Goal: Task Accomplishment & Management: Use online tool/utility

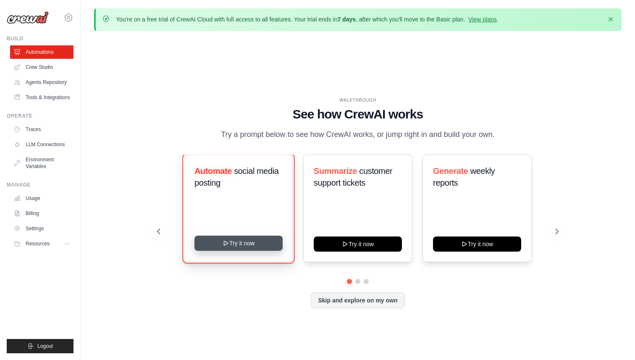
click at [230, 239] on button "Try it now" at bounding box center [239, 243] width 88 height 15
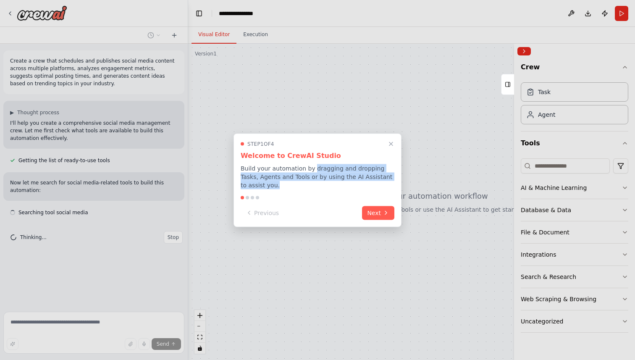
drag, startPoint x: 310, startPoint y: 168, endPoint x: 373, endPoint y: 181, distance: 63.5
click at [373, 181] on p "Build your automation by dragging and dropping Tasks, Agents and Tools or by us…" at bounding box center [318, 176] width 154 height 25
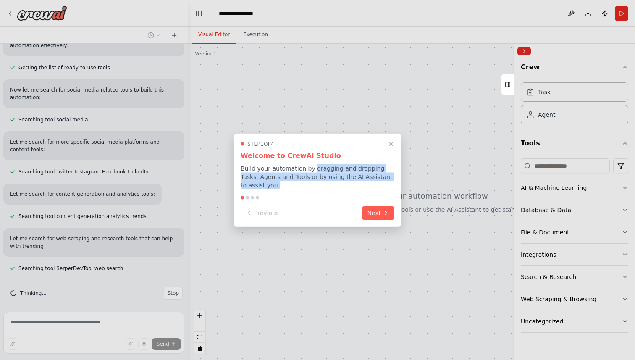
scroll to position [97, 0]
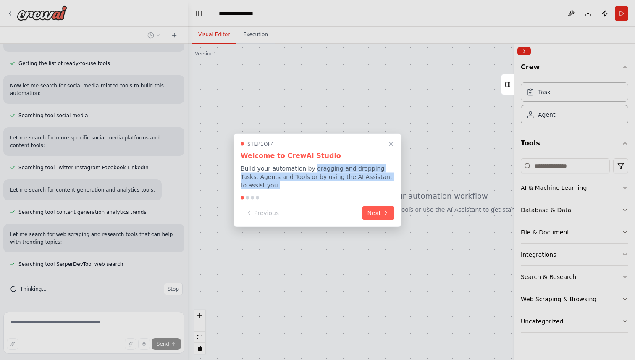
click at [287, 183] on p "Build your automation by dragging and dropping Tasks, Agents and Tools or by us…" at bounding box center [318, 176] width 154 height 25
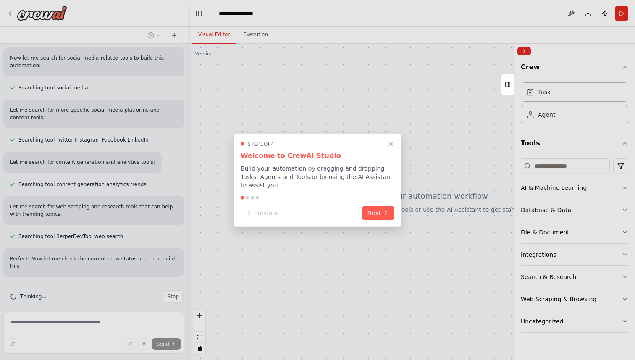
scroll to position [132, 0]
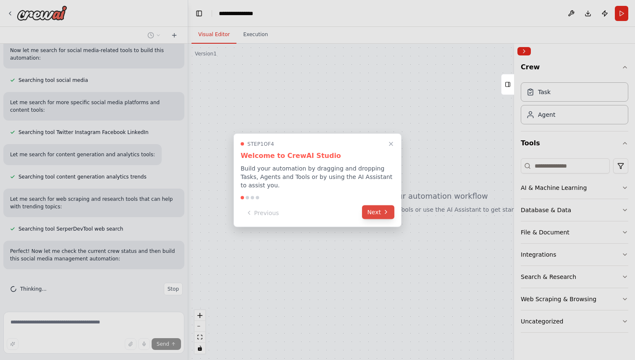
click at [383, 217] on button "Next" at bounding box center [378, 212] width 32 height 14
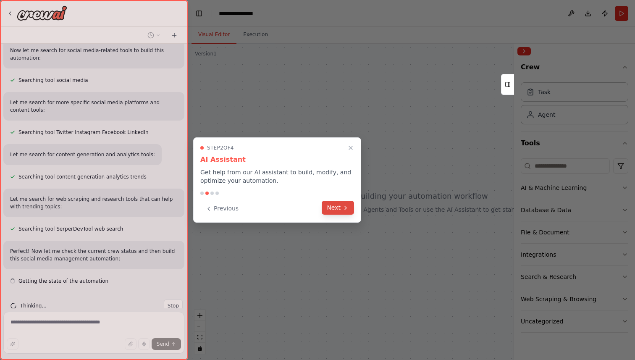
scroll to position [149, 0]
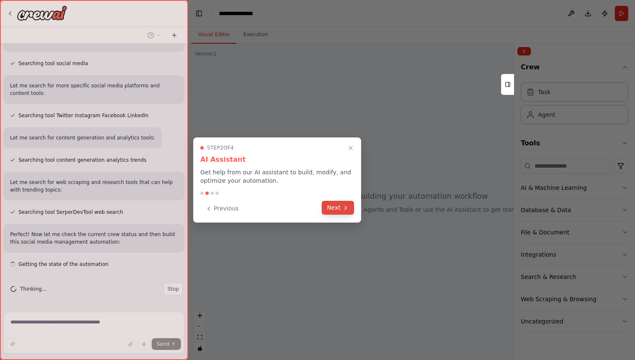
click at [338, 208] on button "Next" at bounding box center [338, 208] width 32 height 14
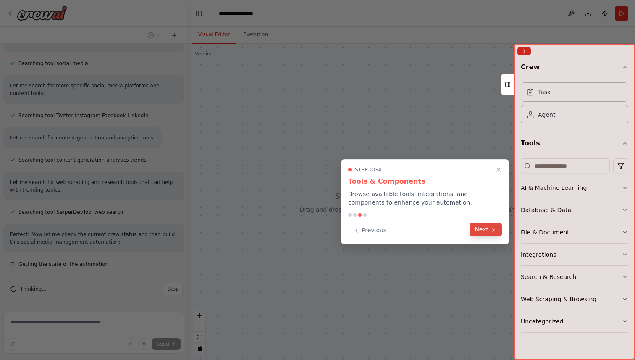
click at [487, 230] on button "Next" at bounding box center [486, 230] width 32 height 14
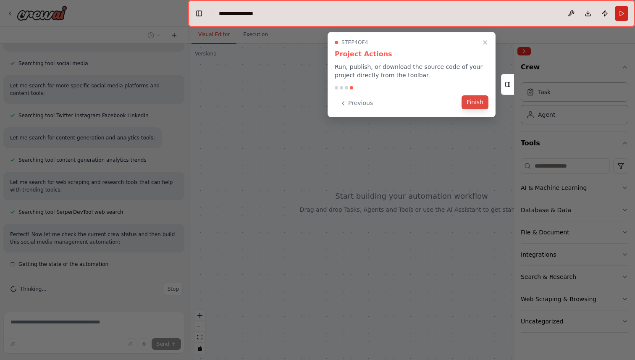
click at [474, 103] on button "Finish" at bounding box center [475, 102] width 27 height 14
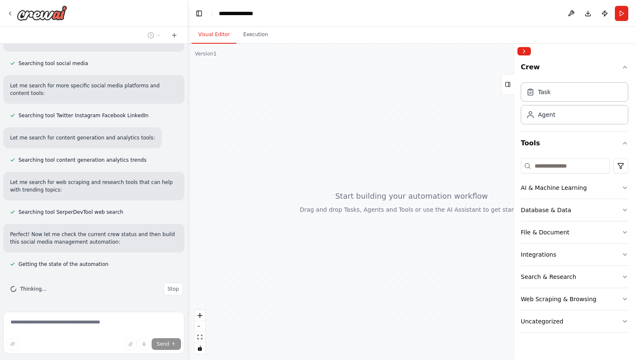
drag, startPoint x: 419, startPoint y: 193, endPoint x: 371, endPoint y: 179, distance: 50.9
click at [370, 179] on div at bounding box center [411, 202] width 447 height 316
drag, startPoint x: 409, startPoint y: 182, endPoint x: 378, endPoint y: 182, distance: 30.7
click at [379, 182] on div at bounding box center [411, 202] width 447 height 316
drag, startPoint x: 400, startPoint y: 182, endPoint x: 351, endPoint y: 182, distance: 49.2
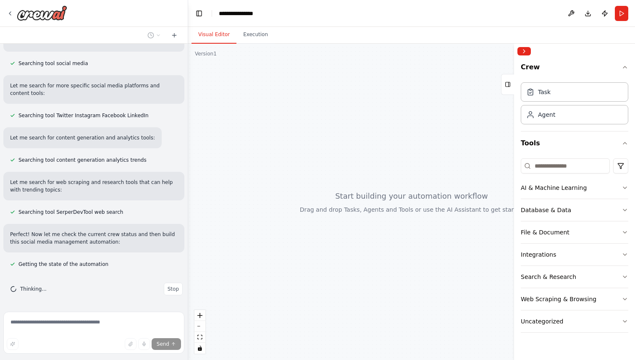
click at [351, 182] on div at bounding box center [411, 202] width 447 height 316
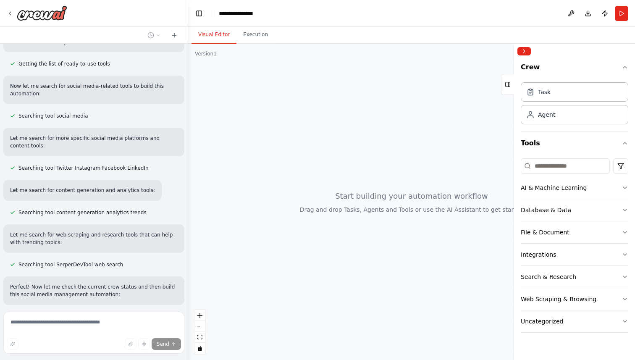
scroll to position [0, 0]
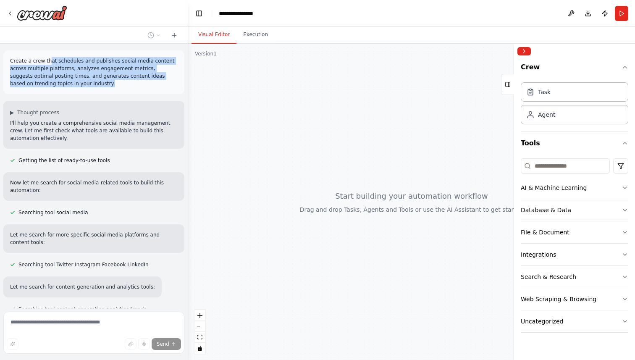
drag, startPoint x: 50, startPoint y: 61, endPoint x: 99, endPoint y: 83, distance: 54.2
click at [100, 84] on p "Create a crew that schedules and publishes social media content across multiple…" at bounding box center [94, 72] width 168 height 30
click at [81, 86] on p "Create a crew that schedules and publishes social media content across multiple…" at bounding box center [94, 72] width 168 height 30
drag, startPoint x: 47, startPoint y: 61, endPoint x: 91, endPoint y: 83, distance: 49.6
click at [91, 83] on p "Create a crew that schedules and publishes social media content across multiple…" at bounding box center [94, 72] width 168 height 30
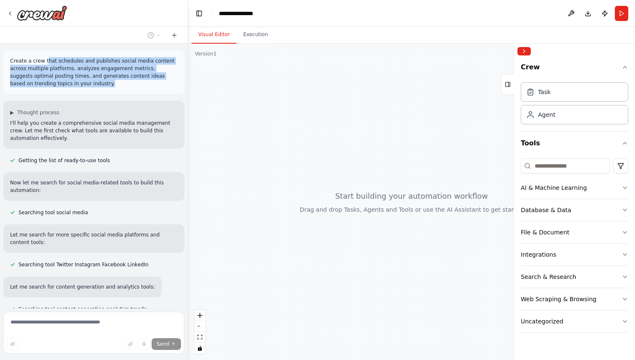
scroll to position [149, 0]
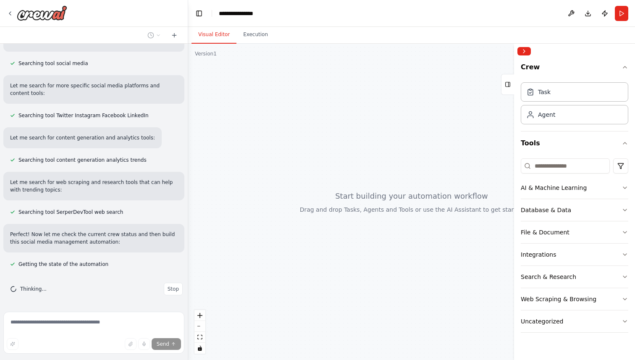
click at [87, 213] on span "Searching tool SerperDevTool web search" at bounding box center [70, 212] width 105 height 7
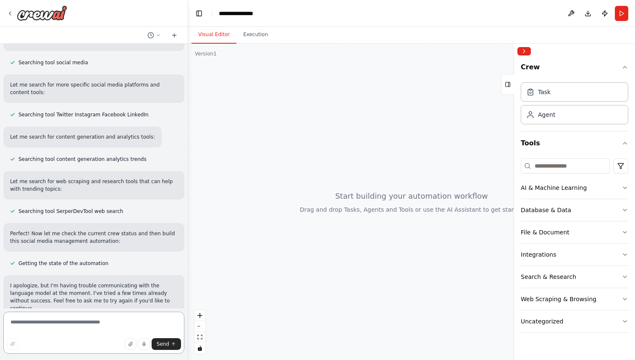
scroll to position [159, 0]
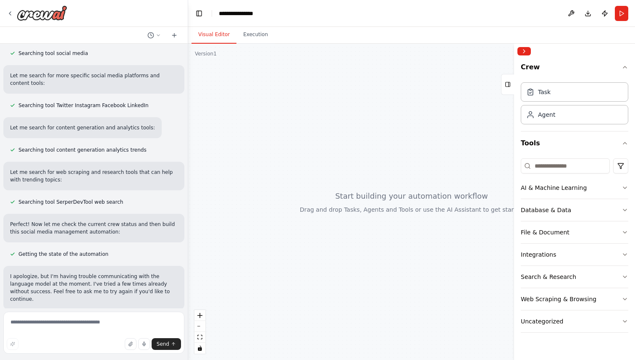
drag, startPoint x: 439, startPoint y: 165, endPoint x: 399, endPoint y: 159, distance: 41.1
click at [399, 159] on div at bounding box center [411, 202] width 447 height 316
click at [570, 99] on div "Task" at bounding box center [575, 91] width 108 height 19
drag, startPoint x: 306, startPoint y: 224, endPoint x: 333, endPoint y: 218, distance: 27.1
click at [333, 218] on div "Triggers No triggers configured Event Schedule Manage New Task Task description" at bounding box center [411, 202] width 447 height 316
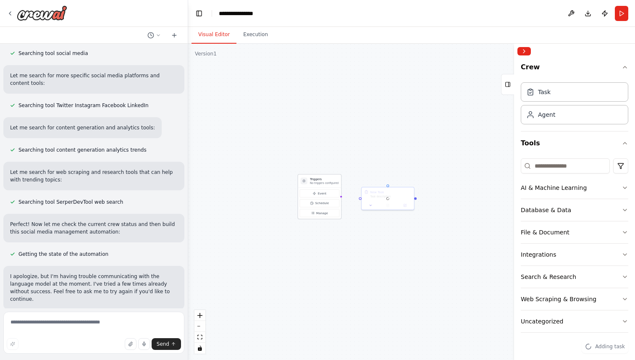
drag, startPoint x: 229, startPoint y: 189, endPoint x: 329, endPoint y: 180, distance: 100.4
click at [329, 180] on h3 "Triggers" at bounding box center [324, 179] width 29 height 4
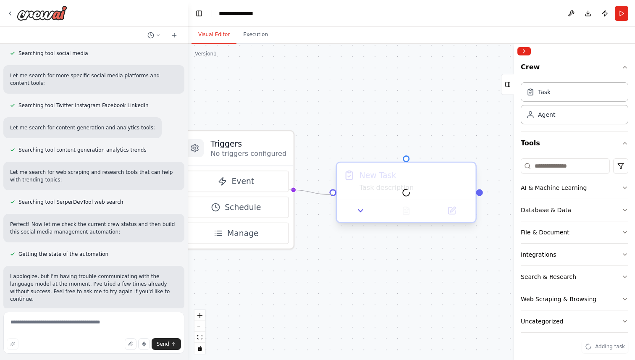
drag, startPoint x: 291, startPoint y: 190, endPoint x: 334, endPoint y: 197, distance: 43.4
click at [334, 197] on div "Triggers No triggers configured Event Schedule Manage New Task Task description" at bounding box center [411, 202] width 447 height 316
drag, startPoint x: 290, startPoint y: 191, endPoint x: 329, endPoint y: 194, distance: 38.7
click at [329, 194] on div "Triggers No triggers configured Event Schedule Manage New Task Task description" at bounding box center [411, 202] width 447 height 316
drag, startPoint x: 334, startPoint y: 196, endPoint x: 290, endPoint y: 190, distance: 44.4
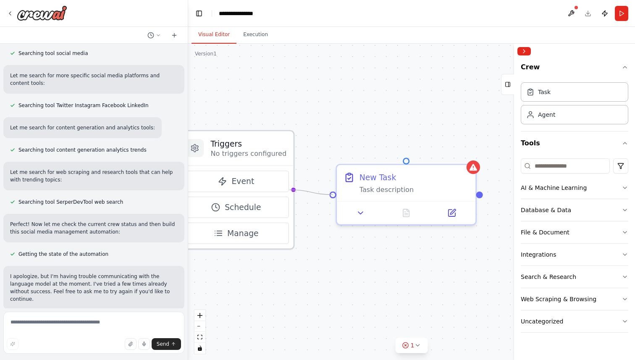
click at [290, 190] on div "Triggers No triggers configured Event Schedule Manage New Task Task description" at bounding box center [151, 128] width 600 height 425
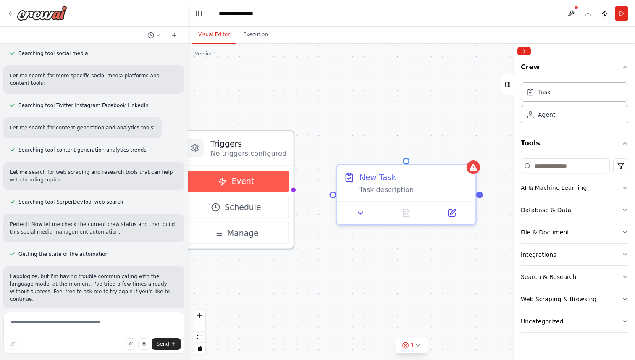
click at [255, 184] on button "Event" at bounding box center [236, 181] width 105 height 21
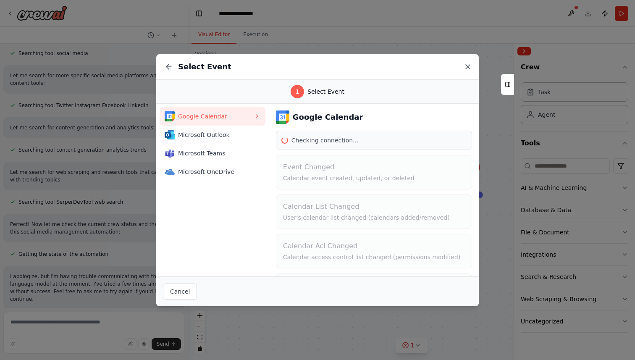
click at [468, 66] on icon at bounding box center [468, 67] width 4 height 4
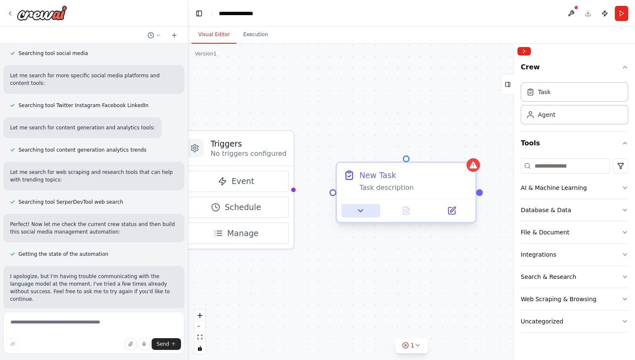
click at [363, 211] on icon at bounding box center [360, 210] width 9 height 9
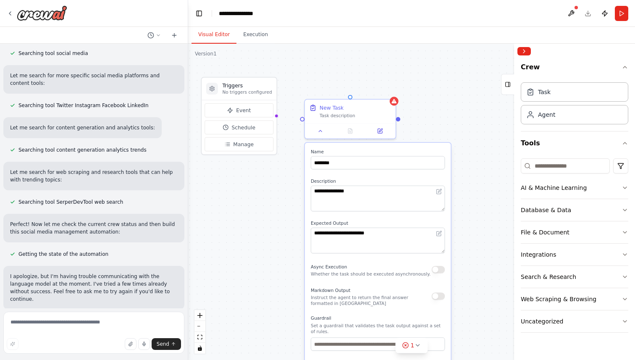
drag, startPoint x: 482, startPoint y: 218, endPoint x: 435, endPoint y: 133, distance: 96.8
click at [435, 133] on div "**********" at bounding box center [411, 202] width 447 height 316
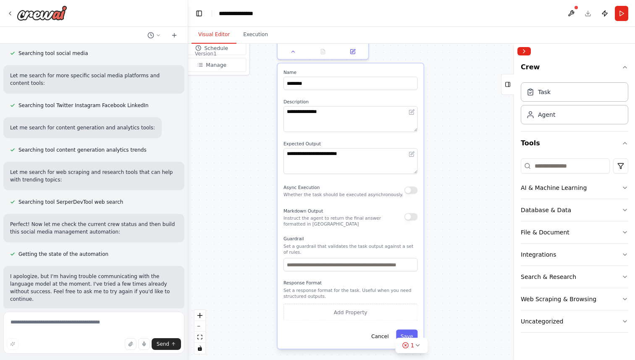
drag, startPoint x: 463, startPoint y: 174, endPoint x: 436, endPoint y: 98, distance: 81.0
click at [437, 98] on div "**********" at bounding box center [411, 202] width 447 height 316
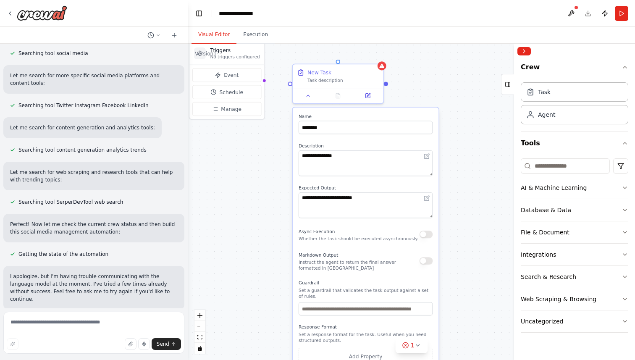
drag, startPoint x: 449, startPoint y: 135, endPoint x: 466, endPoint y: 186, distance: 53.8
click at [466, 186] on div "**********" at bounding box center [411, 202] width 447 height 316
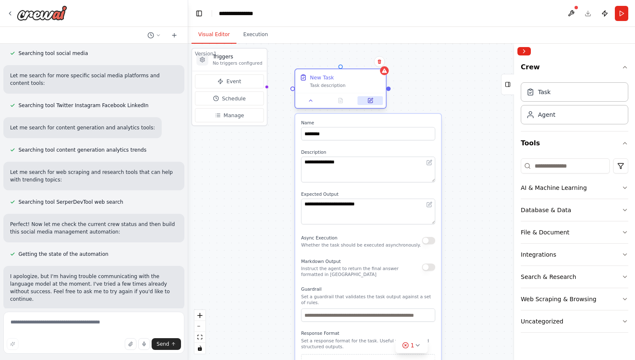
click at [371, 103] on button at bounding box center [370, 100] width 25 height 9
click at [371, 101] on icon at bounding box center [370, 100] width 5 height 5
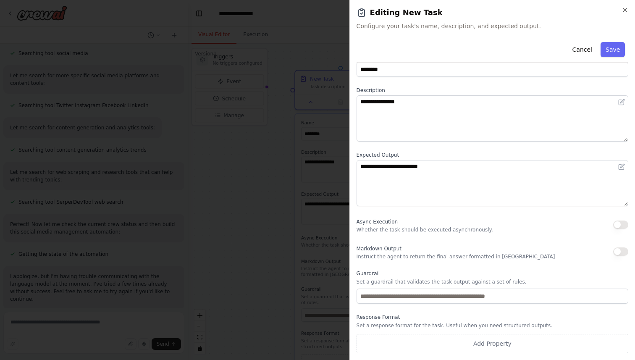
scroll to position [0, 0]
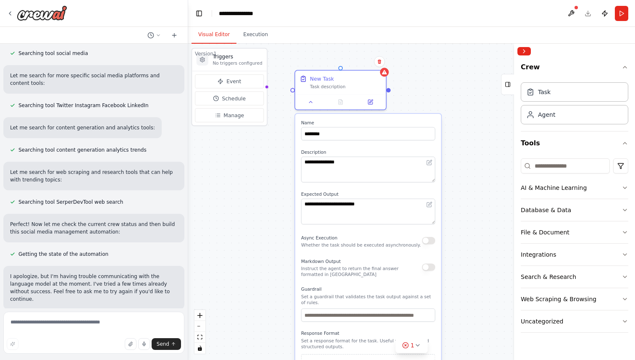
click at [452, 97] on div "**********" at bounding box center [411, 202] width 447 height 316
click at [578, 208] on button "Database & Data" at bounding box center [575, 210] width 108 height 22
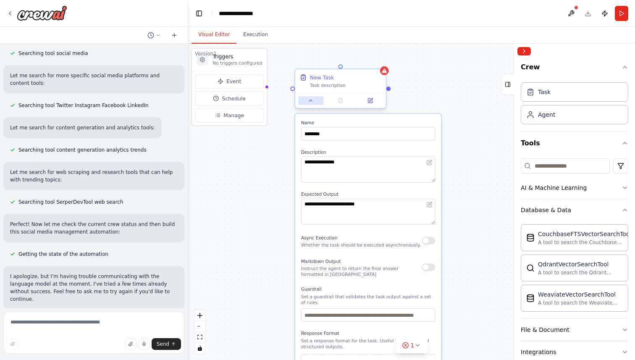
click at [308, 98] on button at bounding box center [310, 100] width 25 height 9
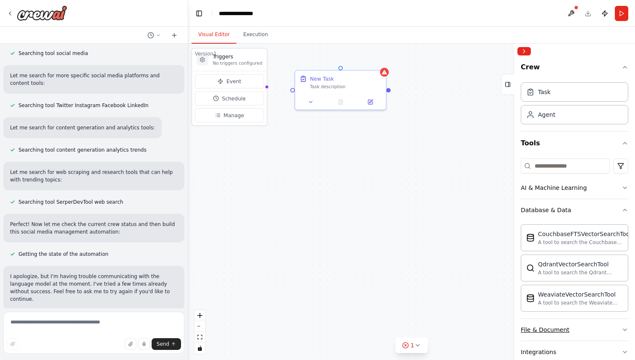
click at [581, 330] on button "File & Document" at bounding box center [575, 330] width 108 height 22
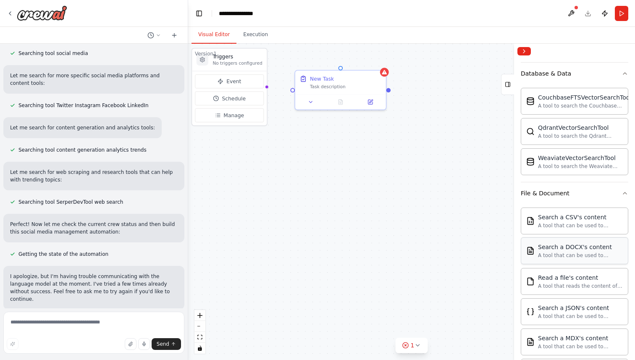
scroll to position [140, 0]
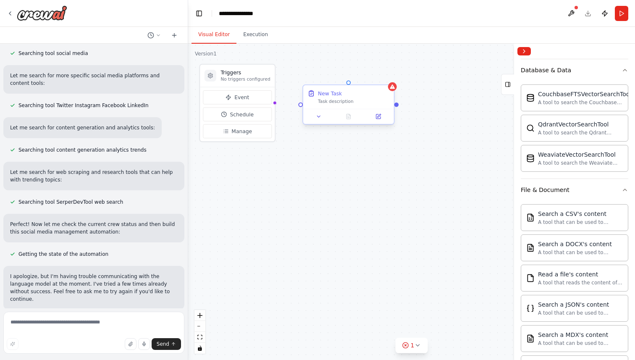
drag, startPoint x: 389, startPoint y: 91, endPoint x: 385, endPoint y: 103, distance: 13.0
click at [385, 103] on div "Triggers No triggers configured Event Schedule Manage New Task Task description" at bounding box center [411, 202] width 447 height 316
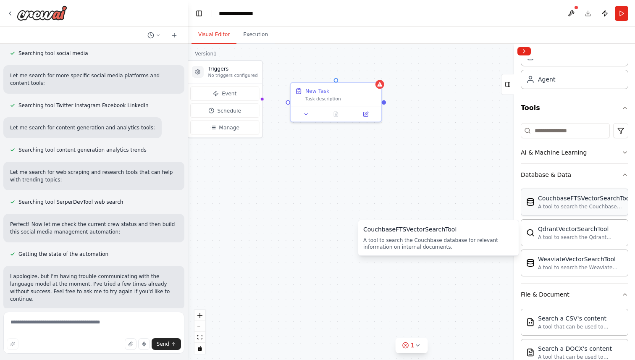
scroll to position [0, 0]
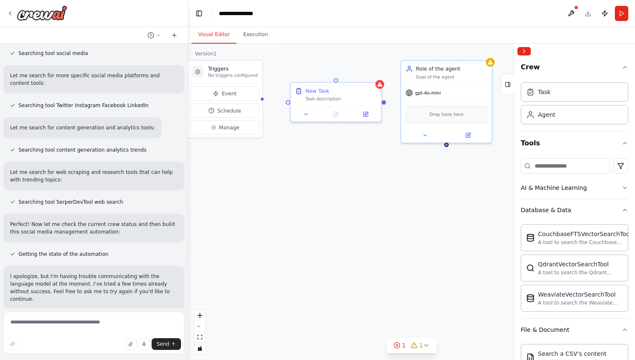
click at [447, 146] on div at bounding box center [446, 144] width 5 height 5
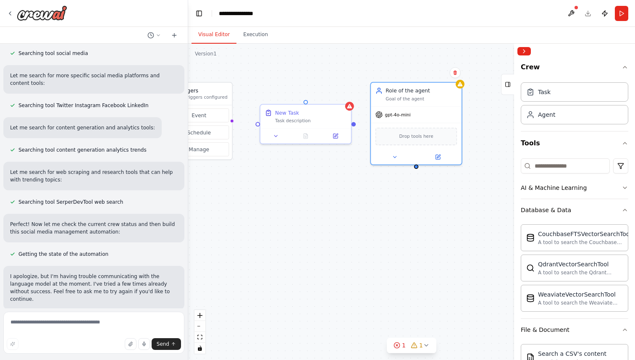
drag, startPoint x: 447, startPoint y: 146, endPoint x: 417, endPoint y: 167, distance: 37.2
click at [417, 167] on div "Triggers No triggers configured Event Schedule Manage New Task Task description…" at bounding box center [411, 202] width 447 height 316
drag, startPoint x: 417, startPoint y: 167, endPoint x: 355, endPoint y: 127, distance: 73.8
click at [355, 126] on div "Triggers No triggers configured Event Schedule Manage New Task Task description…" at bounding box center [411, 202] width 447 height 316
drag, startPoint x: 305, startPoint y: 99, endPoint x: 417, endPoint y: 170, distance: 132.4
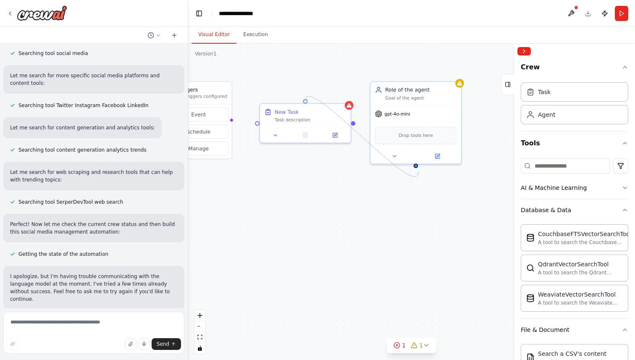
click at [417, 170] on div "Triggers No triggers configured Event Schedule Manage New Task Task description…" at bounding box center [411, 202] width 447 height 316
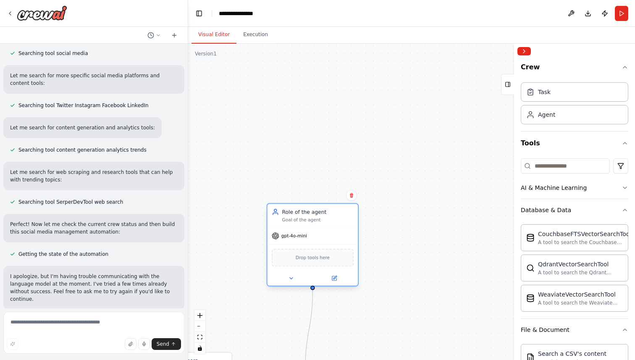
drag, startPoint x: 427, startPoint y: 95, endPoint x: 322, endPoint y: 233, distance: 173.3
click at [322, 223] on div "Goal of the agent" at bounding box center [317, 220] width 71 height 6
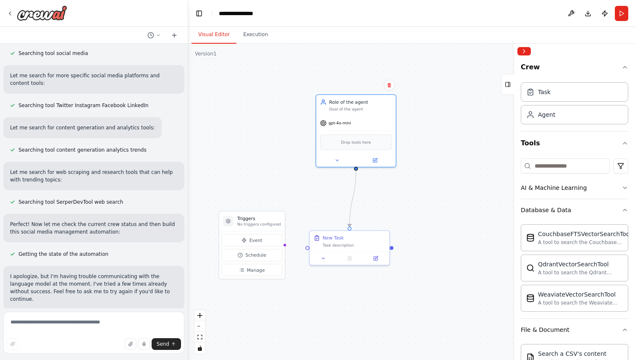
drag, startPoint x: 389, startPoint y: 271, endPoint x: 427, endPoint y: 140, distance: 136.0
click at [427, 140] on div ".deletable-edge-delete-btn { width: 20px; height: 20px; border: 0px solid #ffff…" at bounding box center [411, 202] width 447 height 316
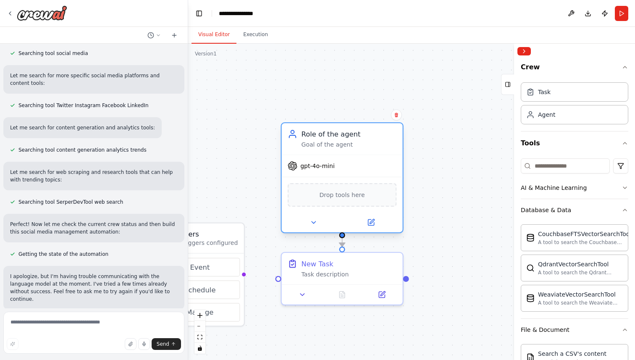
drag, startPoint x: 393, startPoint y: 58, endPoint x: 384, endPoint y: 142, distance: 84.4
click at [384, 142] on div "Goal of the agent" at bounding box center [349, 145] width 95 height 8
click at [439, 145] on div ".deletable-edge-delete-btn { width: 20px; height: 20px; border: 0px solid #ffff…" at bounding box center [411, 202] width 447 height 316
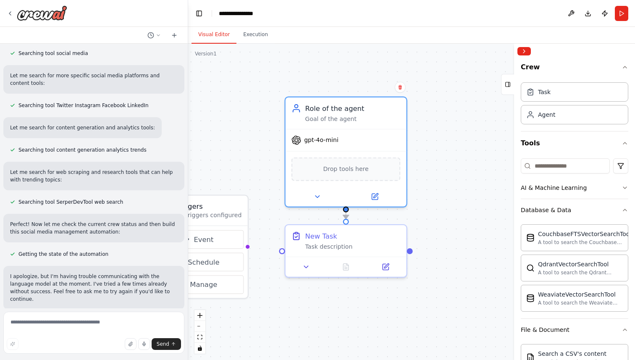
drag, startPoint x: 479, startPoint y: 145, endPoint x: 482, endPoint y: 118, distance: 27.9
click at [482, 118] on div ".deletable-edge-delete-btn { width: 20px; height: 20px; border: 0px solid #ffff…" at bounding box center [411, 202] width 447 height 316
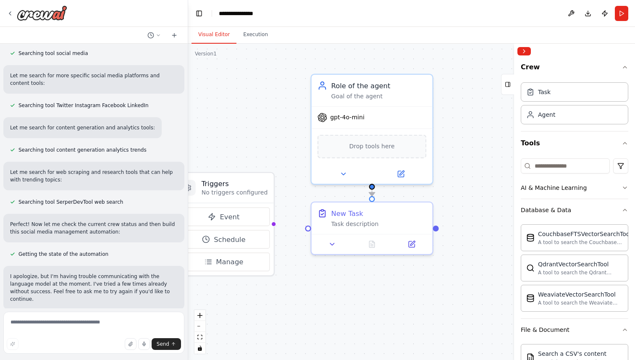
drag, startPoint x: 478, startPoint y: 158, endPoint x: 505, endPoint y: 136, distance: 34.5
click at [505, 136] on div ".deletable-edge-delete-btn { width: 20px; height: 20px; border: 0px solid #ffff…" at bounding box center [411, 202] width 447 height 316
drag, startPoint x: 251, startPoint y: 185, endPoint x: 262, endPoint y: 187, distance: 10.8
click at [262, 187] on h3 "Triggers" at bounding box center [244, 184] width 66 height 10
click at [557, 115] on div "Agent" at bounding box center [575, 114] width 108 height 19
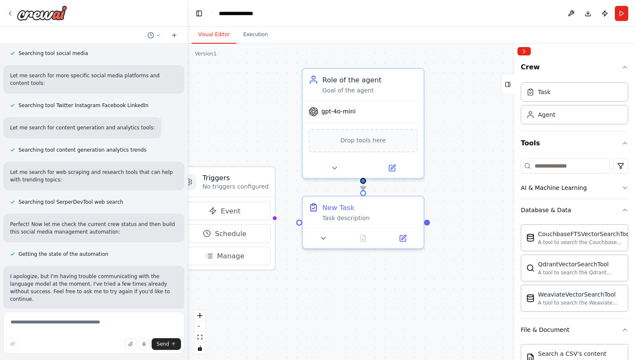
drag, startPoint x: 246, startPoint y: 111, endPoint x: 236, endPoint y: 103, distance: 12.3
click at [236, 103] on div ".deletable-edge-delete-btn { width: 20px; height: 20px; border: 0px solid #ffff…" at bounding box center [411, 202] width 447 height 316
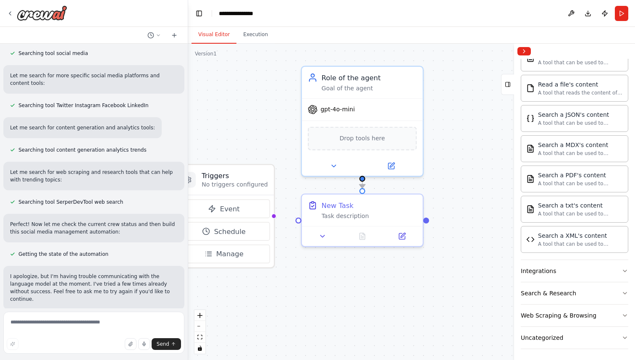
scroll to position [332, 0]
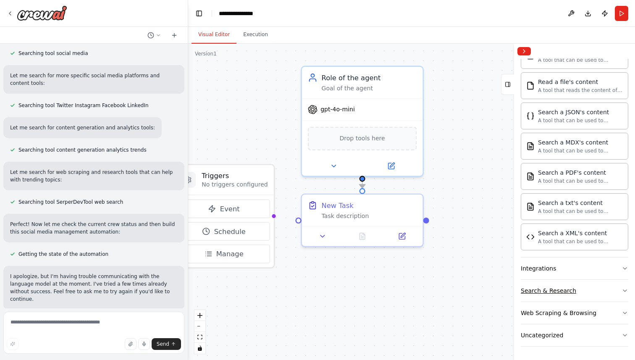
click at [594, 294] on button "Search & Research" at bounding box center [575, 291] width 108 height 22
click at [591, 290] on button "Search & Research" at bounding box center [575, 291] width 108 height 22
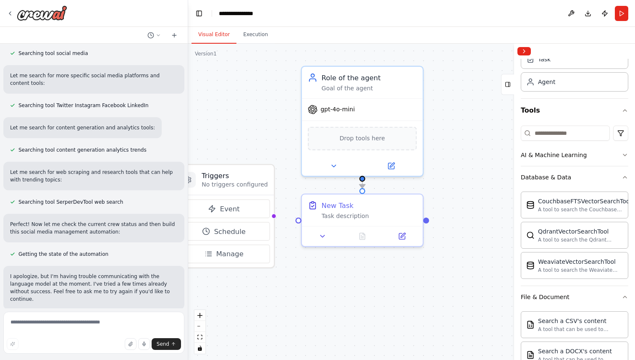
scroll to position [0, 0]
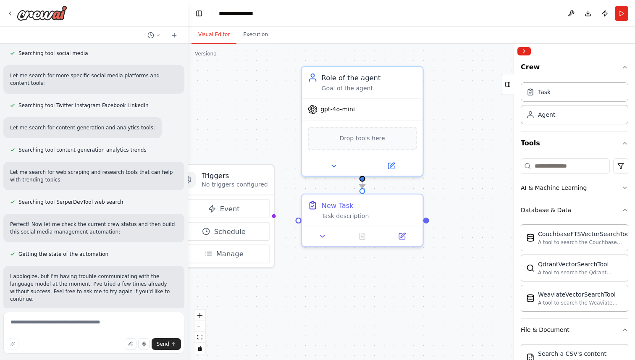
click at [479, 198] on div ".deletable-edge-delete-btn { width: 20px; height: 20px; border: 0px solid #ffff…" at bounding box center [411, 202] width 447 height 316
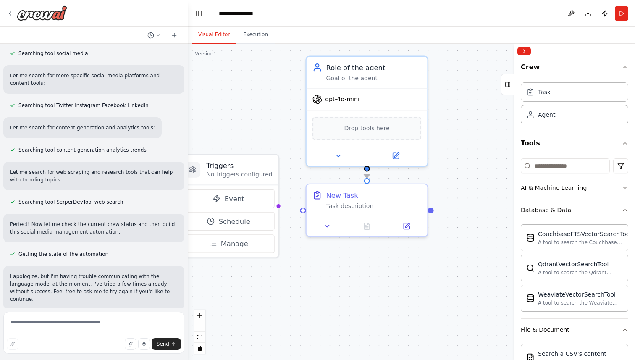
drag, startPoint x: 475, startPoint y: 197, endPoint x: 479, endPoint y: 184, distance: 13.7
click at [479, 184] on div ".deletable-edge-delete-btn { width: 20px; height: 20px; border: 0px solid #ffff…" at bounding box center [411, 202] width 447 height 316
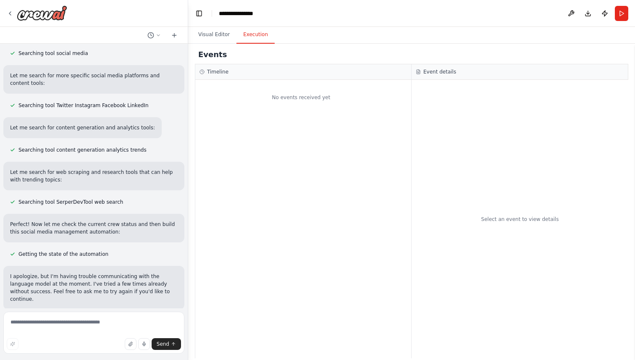
click at [253, 37] on button "Execution" at bounding box center [256, 35] width 38 height 18
click at [224, 37] on button "Visual Editor" at bounding box center [214, 35] width 45 height 18
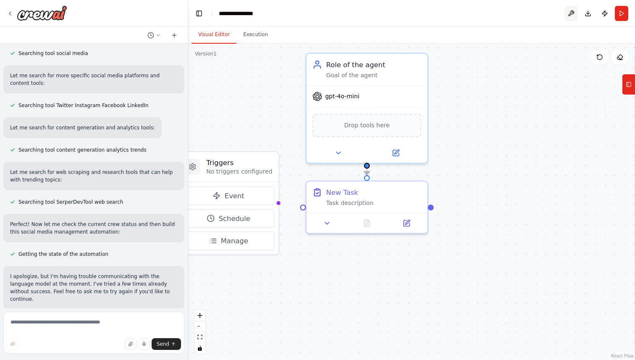
click at [576, 15] on button at bounding box center [571, 13] width 13 height 15
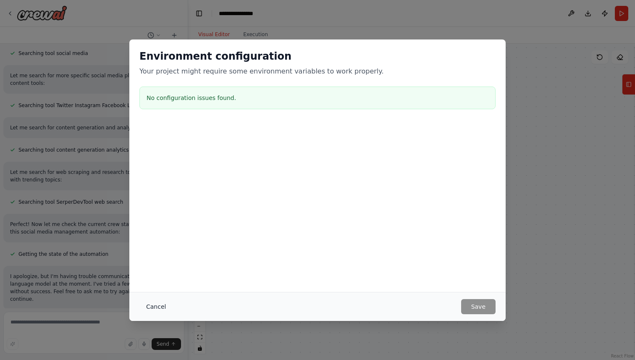
click at [143, 308] on button "Cancel" at bounding box center [155, 306] width 33 height 15
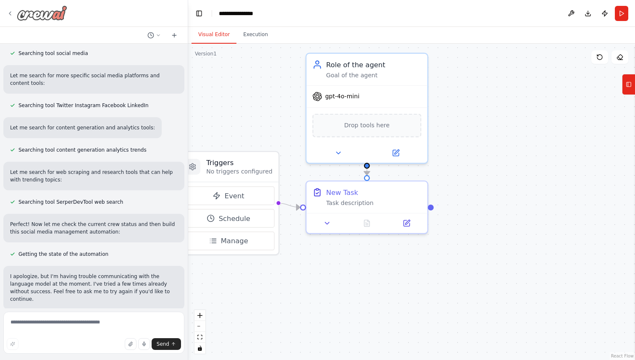
click at [10, 12] on icon at bounding box center [10, 13] width 2 height 3
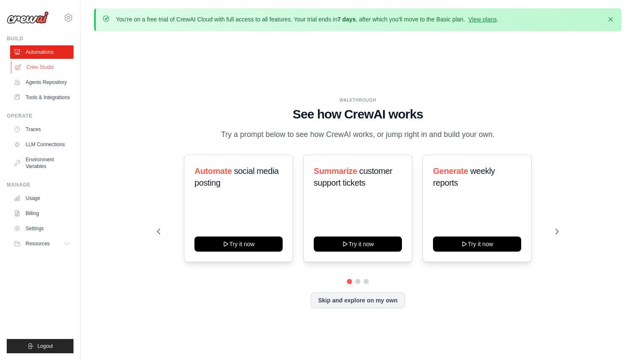
click at [46, 64] on link "Crew Studio" at bounding box center [42, 66] width 63 height 13
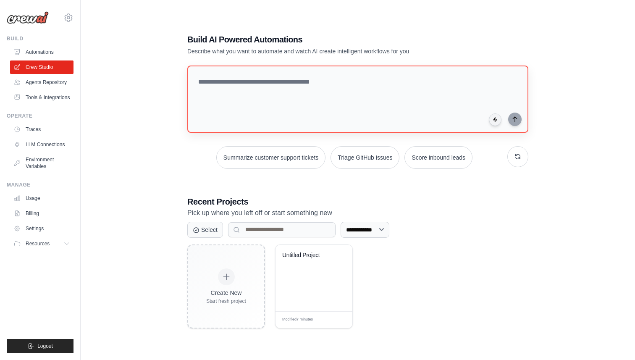
scroll to position [46, 0]
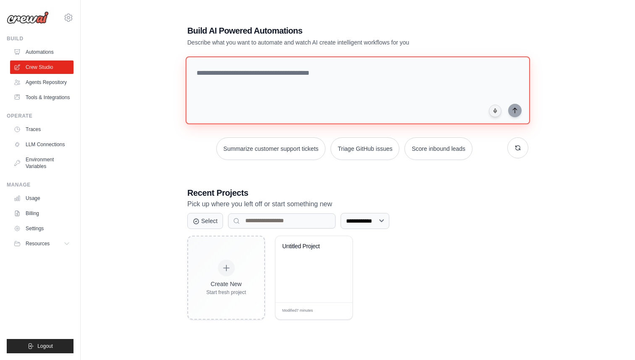
click at [277, 84] on textarea at bounding box center [358, 90] width 344 height 68
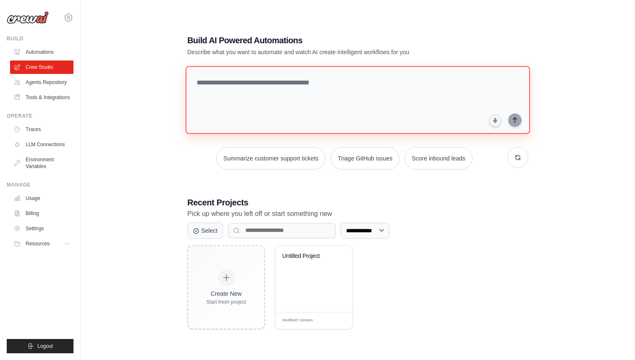
scroll to position [28, 0]
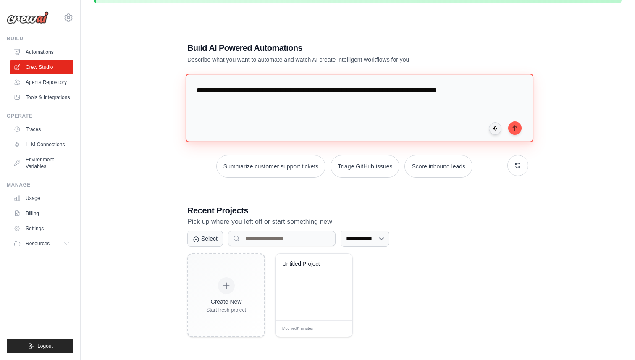
type textarea "**********"
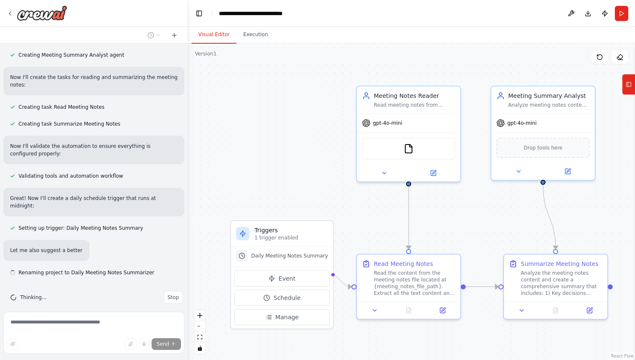
scroll to position [199, 0]
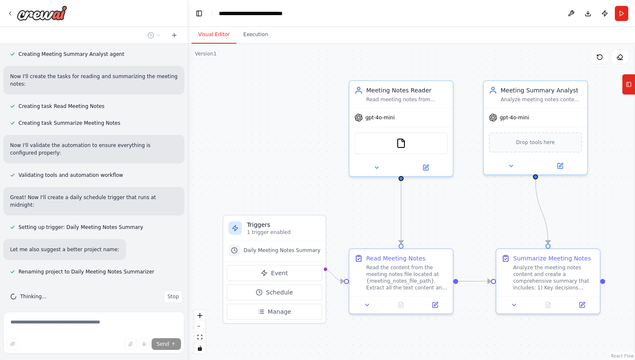
drag, startPoint x: 286, startPoint y: 163, endPoint x: 279, endPoint y: 158, distance: 9.3
click at [279, 158] on div ".deletable-edge-delete-btn { width: 20px; height: 20px; border: 0px solid #ffff…" at bounding box center [411, 202] width 447 height 316
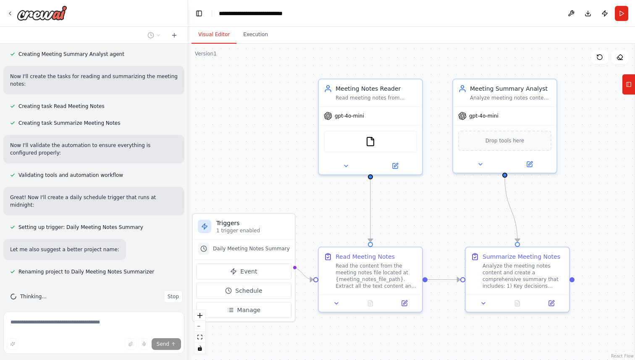
drag, startPoint x: 462, startPoint y: 234, endPoint x: 433, endPoint y: 232, distance: 29.0
click at [432, 232] on div ".deletable-edge-delete-btn { width: 20px; height: 20px; border: 0px solid #ffff…" at bounding box center [411, 202] width 447 height 316
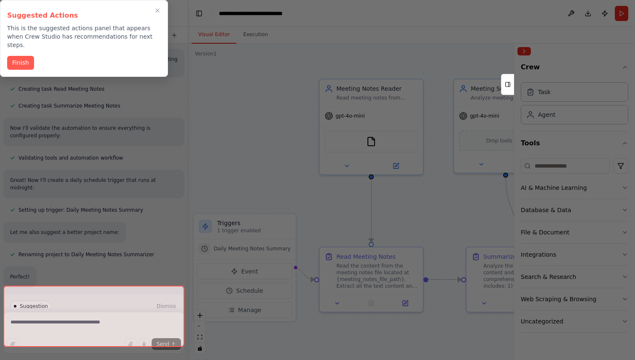
scroll to position [219, 0]
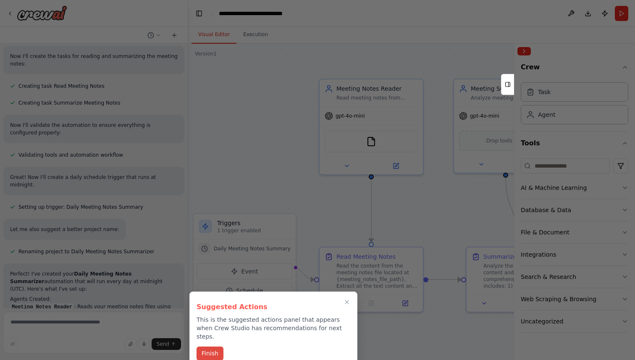
click at [213, 347] on button "Finish" at bounding box center [210, 354] width 27 height 14
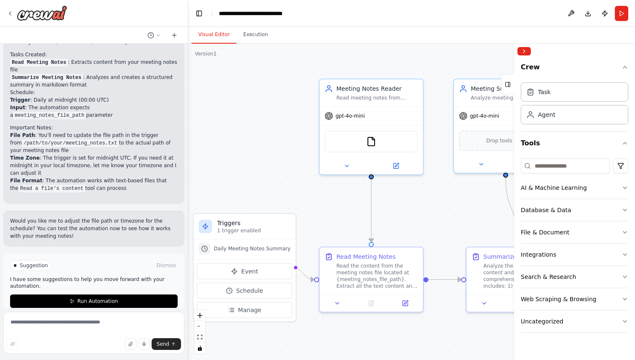
scroll to position [511, 0]
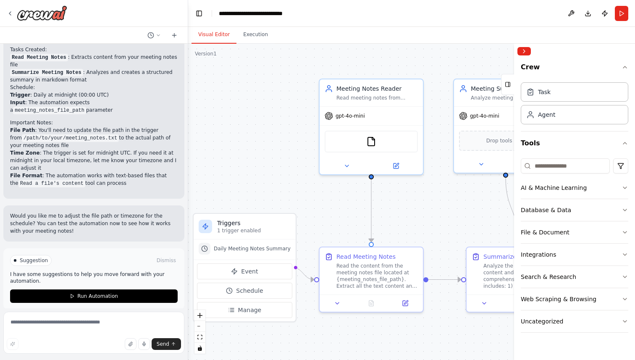
click at [97, 273] on p "I have some suggestions to help you move forward with your automation." at bounding box center [94, 277] width 168 height 13
click at [354, 278] on div "Read the content from the meeting notes file located at {meeting_notes_file_pat…" at bounding box center [376, 274] width 81 height 27
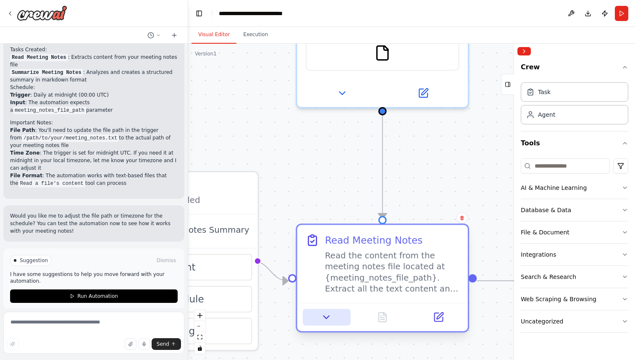
click at [326, 320] on icon at bounding box center [326, 317] width 11 height 11
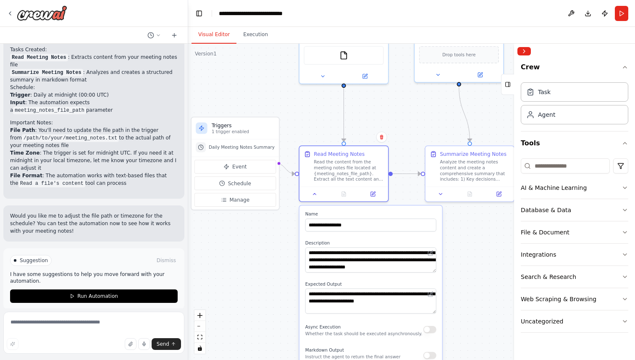
drag, startPoint x: 444, startPoint y: 255, endPoint x: 410, endPoint y: 150, distance: 110.4
click at [410, 150] on div ".deletable-edge-delete-btn { width: 20px; height: 20px; border: 0px solid #ffff…" at bounding box center [411, 202] width 447 height 316
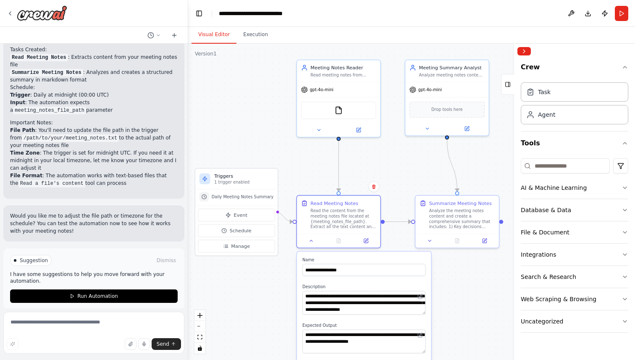
drag, startPoint x: 394, startPoint y: 117, endPoint x: 394, endPoint y: 174, distance: 56.7
click at [394, 174] on div ".deletable-edge-delete-btn { width: 20px; height: 20px; border: 0px solid #ffff…" at bounding box center [411, 202] width 447 height 316
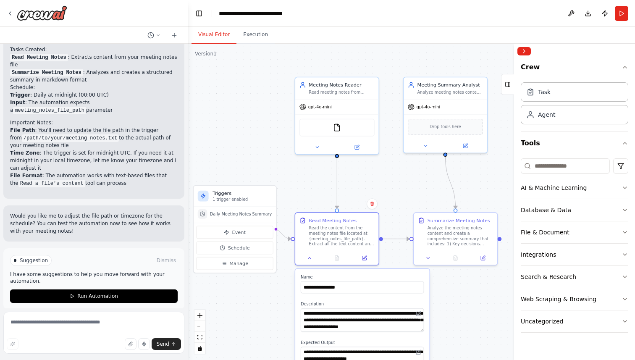
drag, startPoint x: 400, startPoint y: 169, endPoint x: 398, endPoint y: 187, distance: 17.8
click at [398, 187] on div ".deletable-edge-delete-btn { width: 20px; height: 20px; border: 0px solid #ffff…" at bounding box center [411, 202] width 447 height 316
click at [310, 257] on icon at bounding box center [309, 256] width 3 height 1
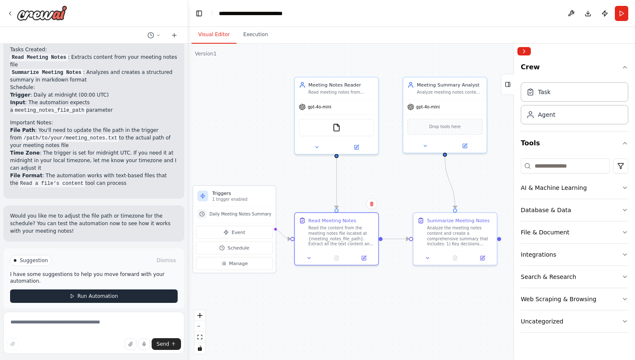
click at [111, 293] on span "Run Automation" at bounding box center [97, 296] width 41 height 7
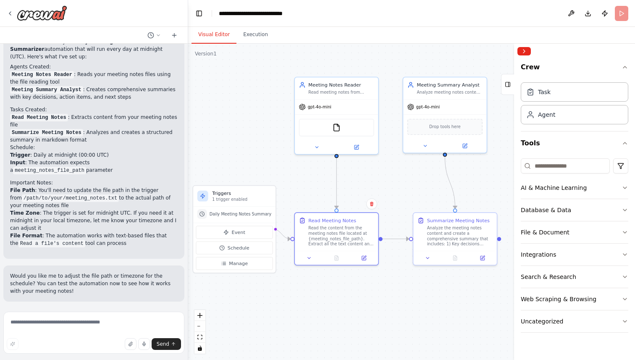
scroll to position [443, 0]
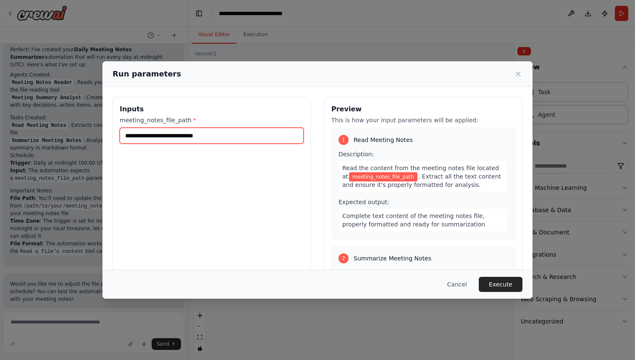
click at [248, 134] on input "meeting_notes_file_path *" at bounding box center [212, 136] width 184 height 16
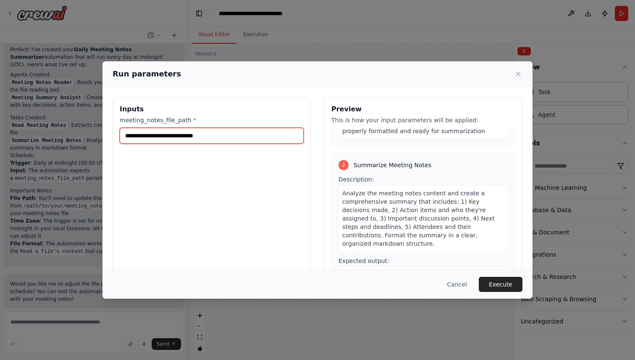
scroll to position [103, 0]
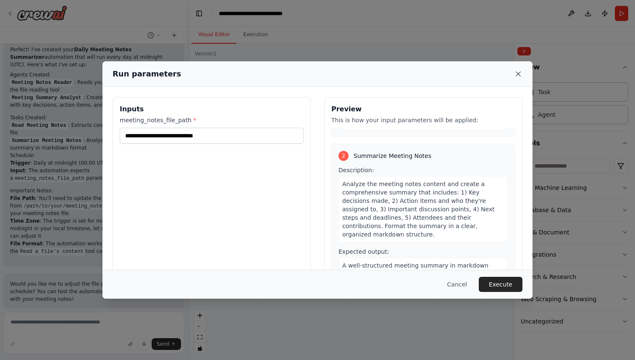
click at [518, 72] on icon at bounding box center [518, 74] width 8 height 8
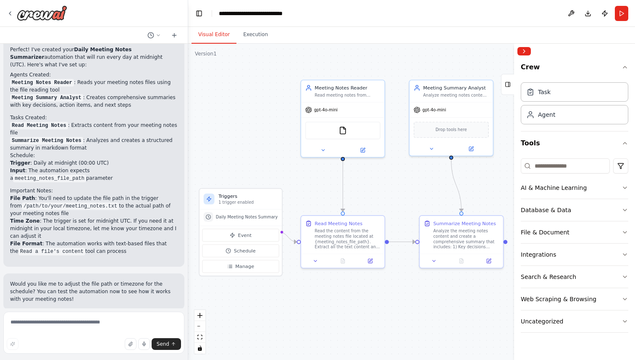
drag, startPoint x: 257, startPoint y: 134, endPoint x: 263, endPoint y: 138, distance: 7.1
click at [263, 138] on div ".deletable-edge-delete-btn { width: 20px; height: 20px; border: 0px solid #ffff…" at bounding box center [411, 202] width 447 height 316
